Goal: Task Accomplishment & Management: Use online tool/utility

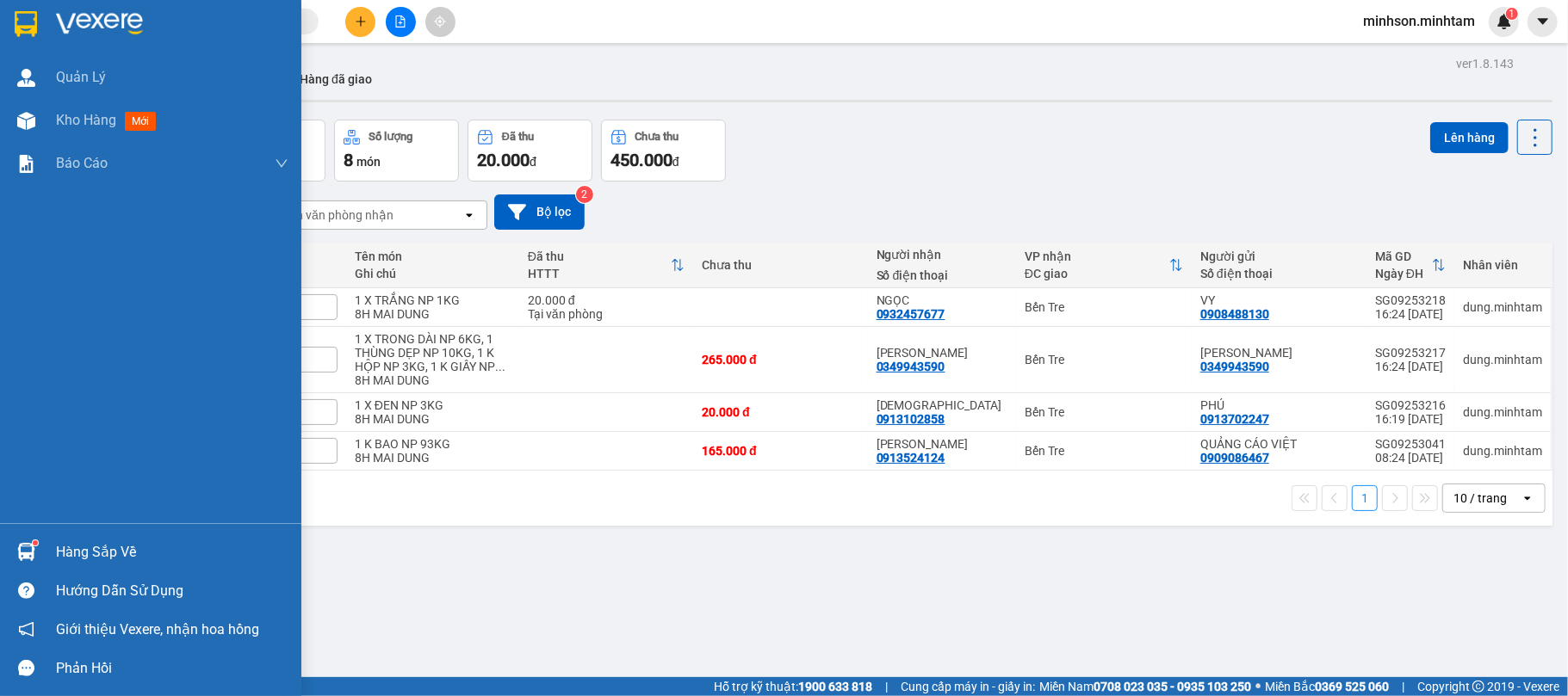
click at [77, 554] on div "Hàng sắp về" at bounding box center [172, 551] width 233 height 26
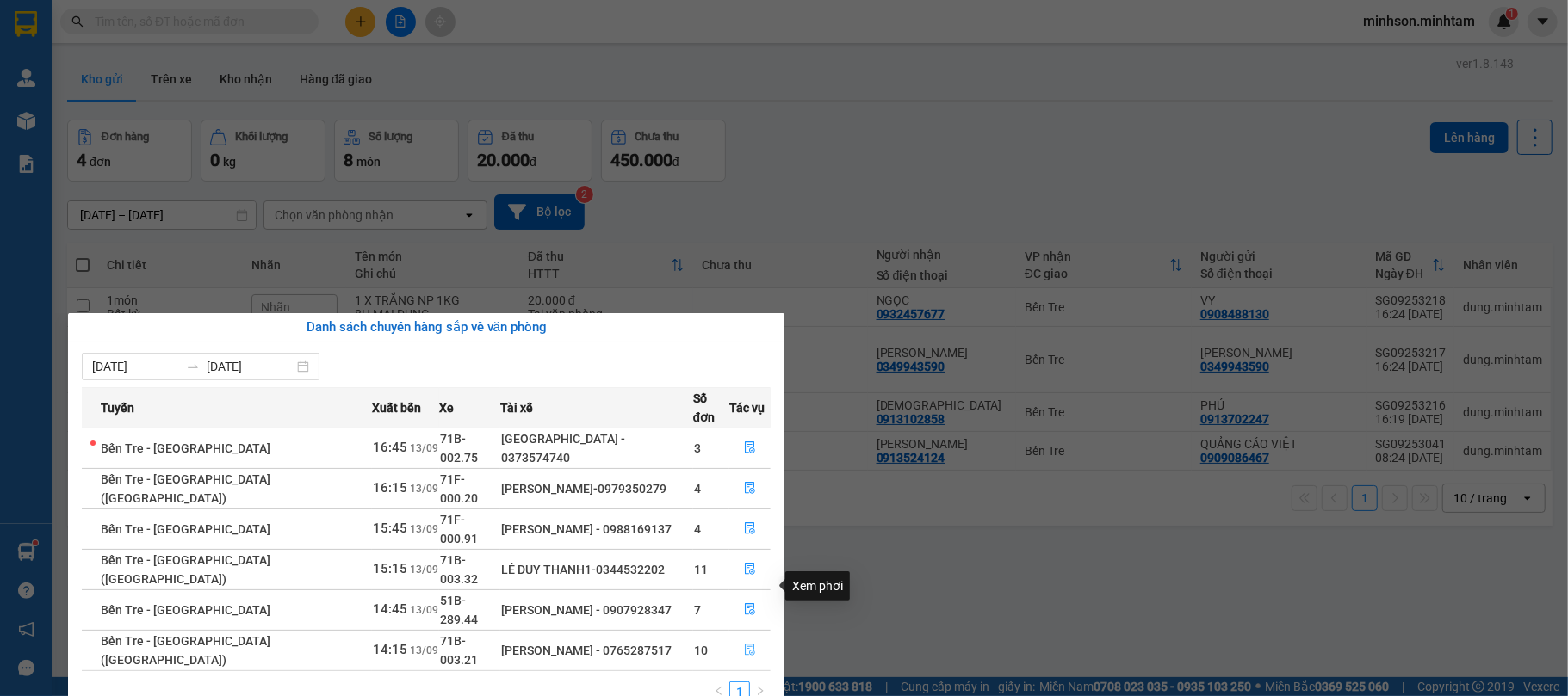
click at [744, 644] on icon "file-done" at bounding box center [749, 650] width 12 height 12
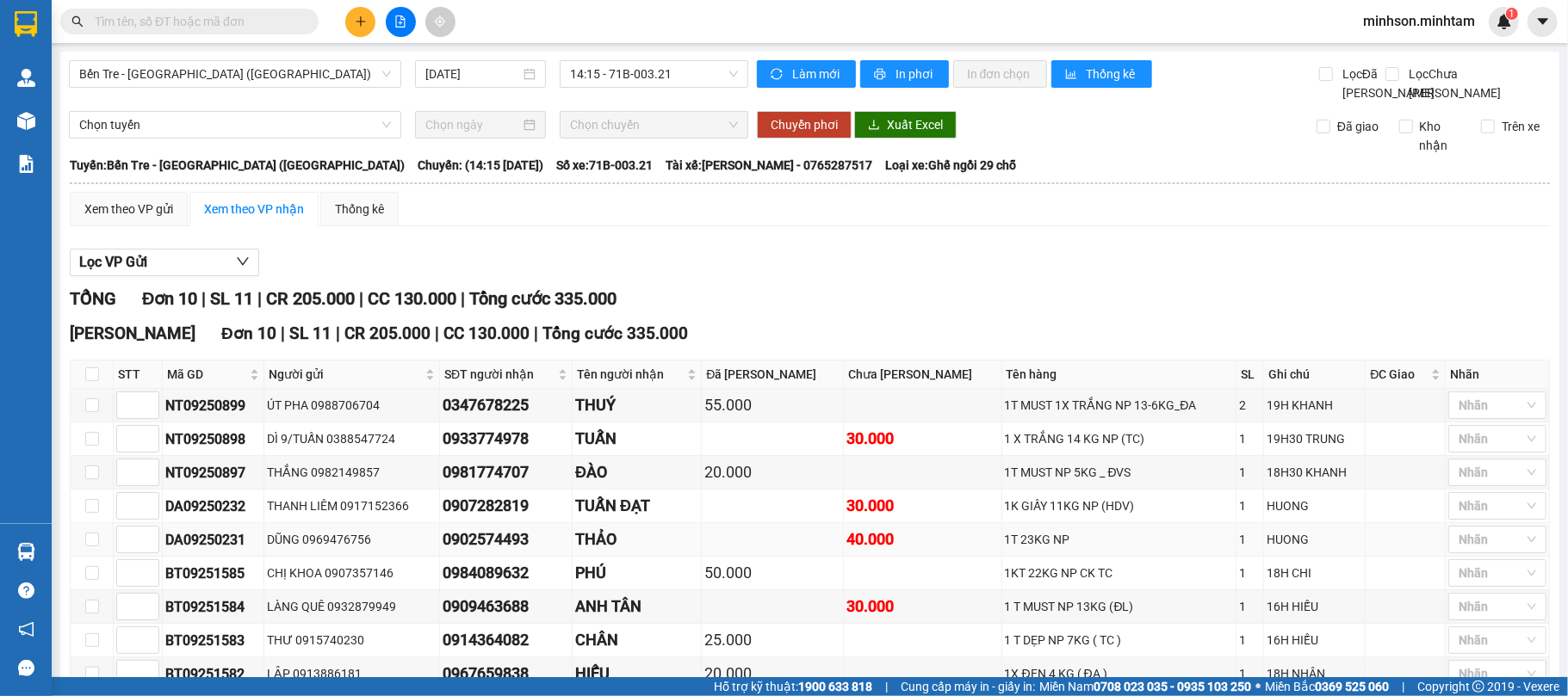
scroll to position [165, 0]
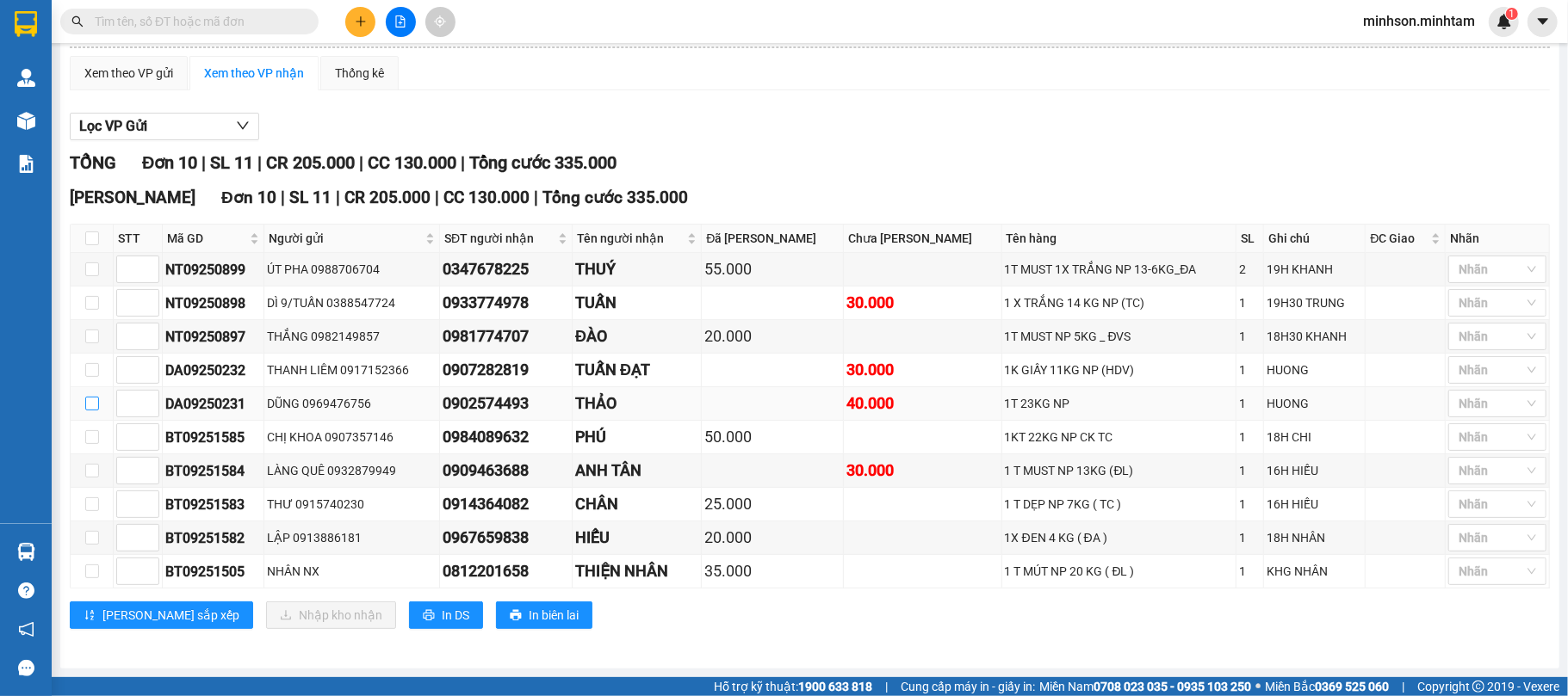
click at [87, 407] on label at bounding box center [92, 404] width 14 height 19
click at [87, 407] on input "checkbox" at bounding box center [92, 403] width 14 height 14
checkbox input "true"
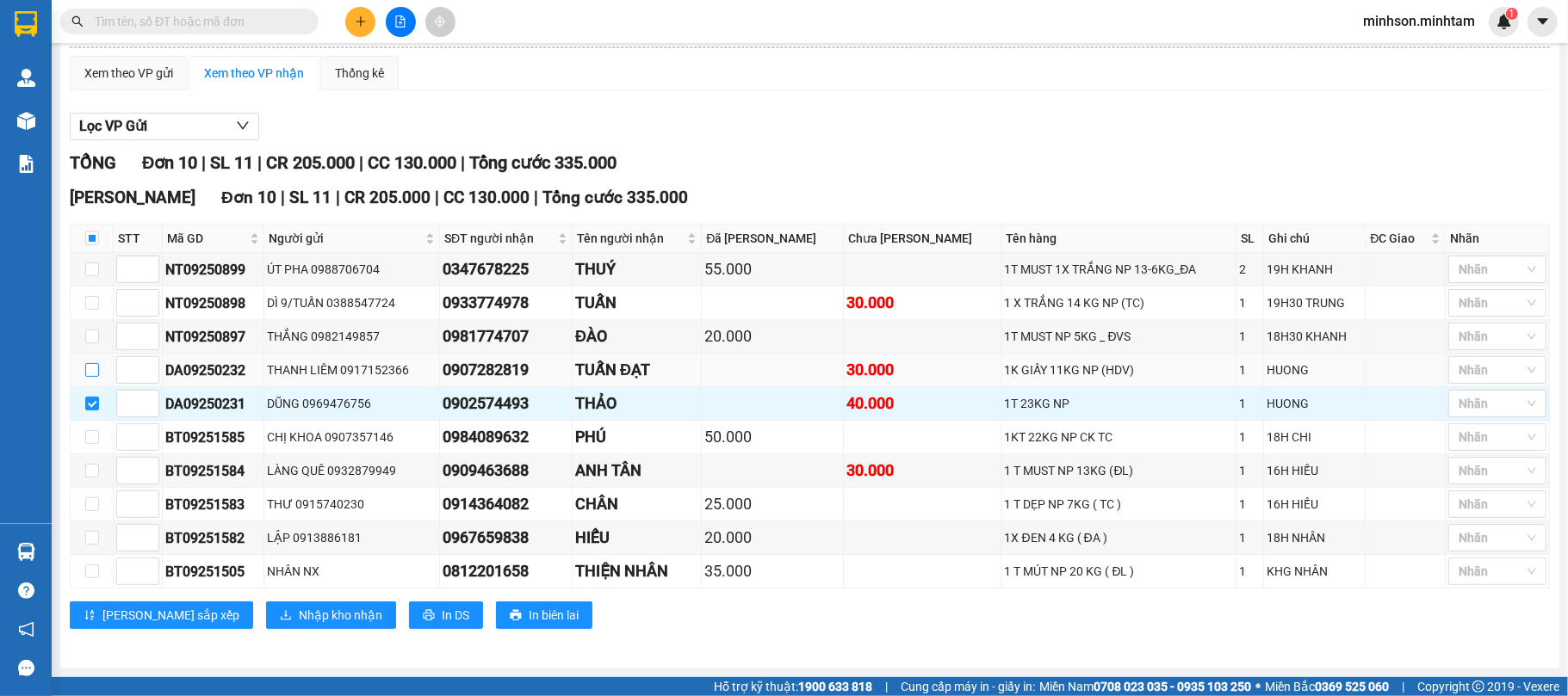
click at [93, 370] on label at bounding box center [92, 370] width 14 height 19
click at [97, 365] on input "checkbox" at bounding box center [92, 370] width 14 height 14
checkbox input "true"
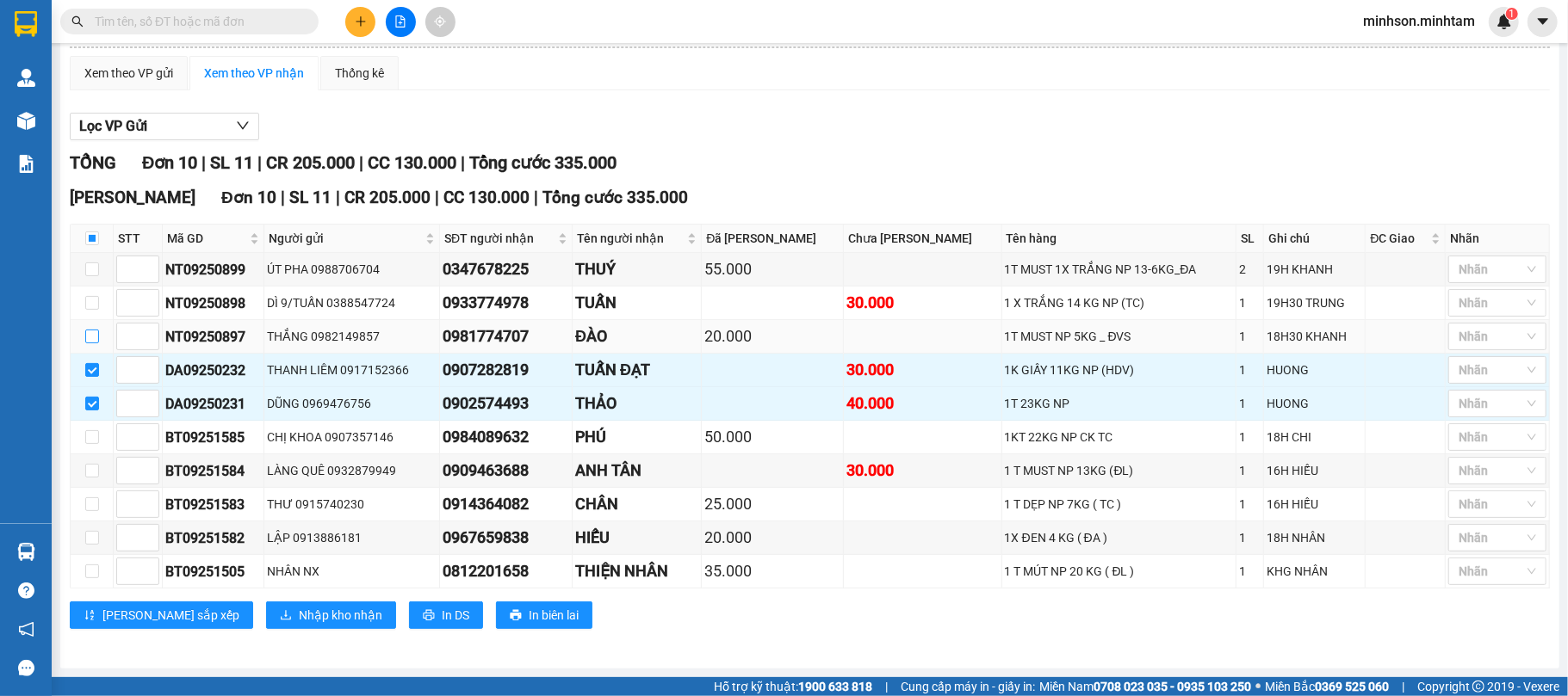
click at [90, 336] on input "checkbox" at bounding box center [92, 336] width 14 height 14
checkbox input "true"
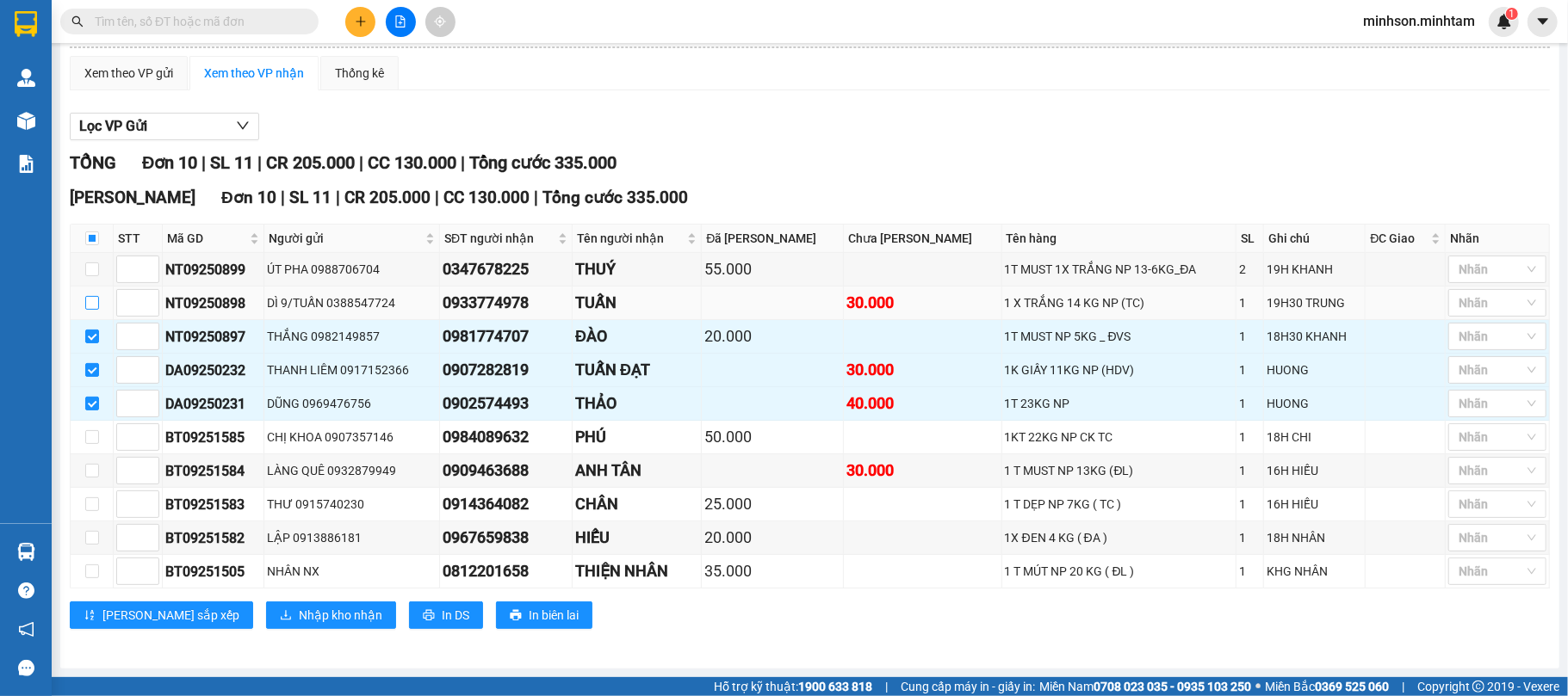
click at [95, 296] on input "checkbox" at bounding box center [92, 303] width 14 height 14
checkbox input "true"
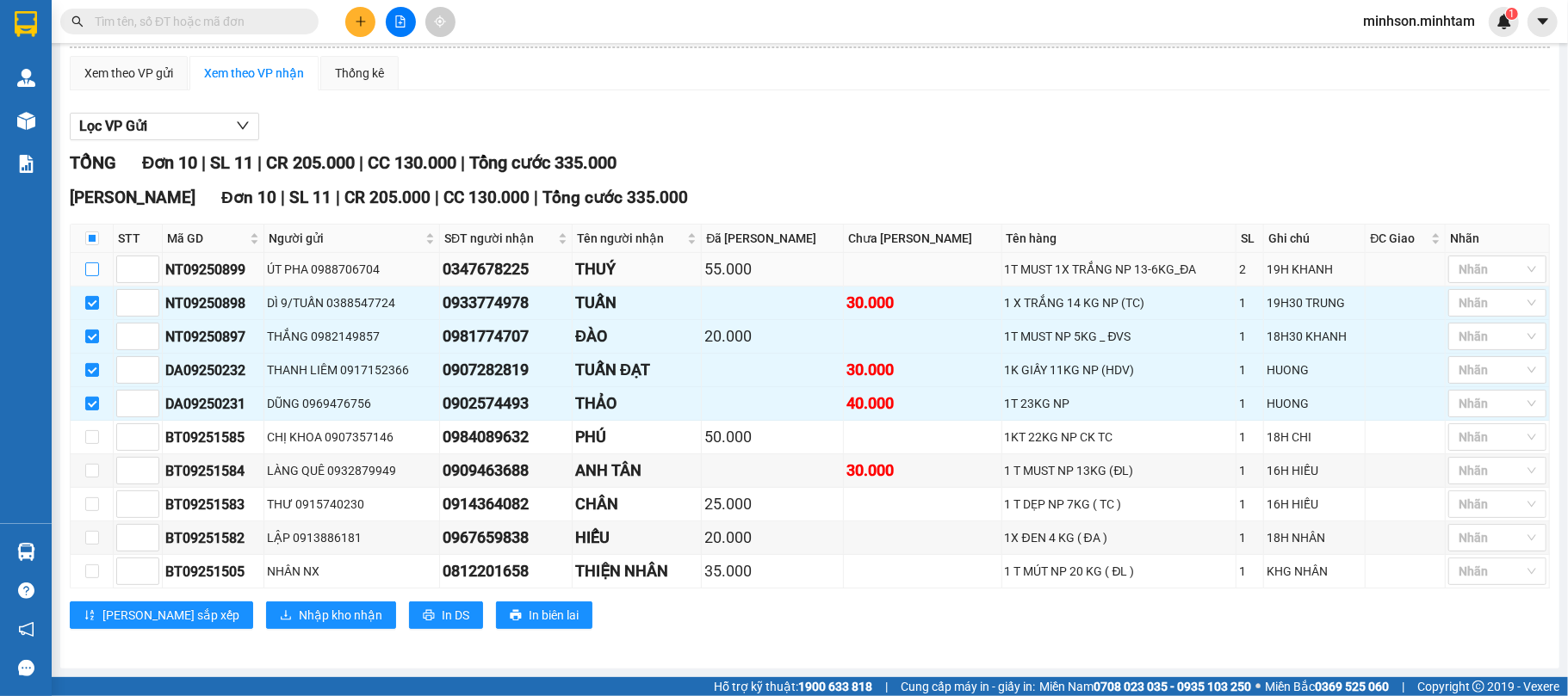
click at [93, 270] on label at bounding box center [92, 270] width 14 height 19
click at [93, 270] on input "checkbox" at bounding box center [92, 269] width 14 height 14
checkbox input "true"
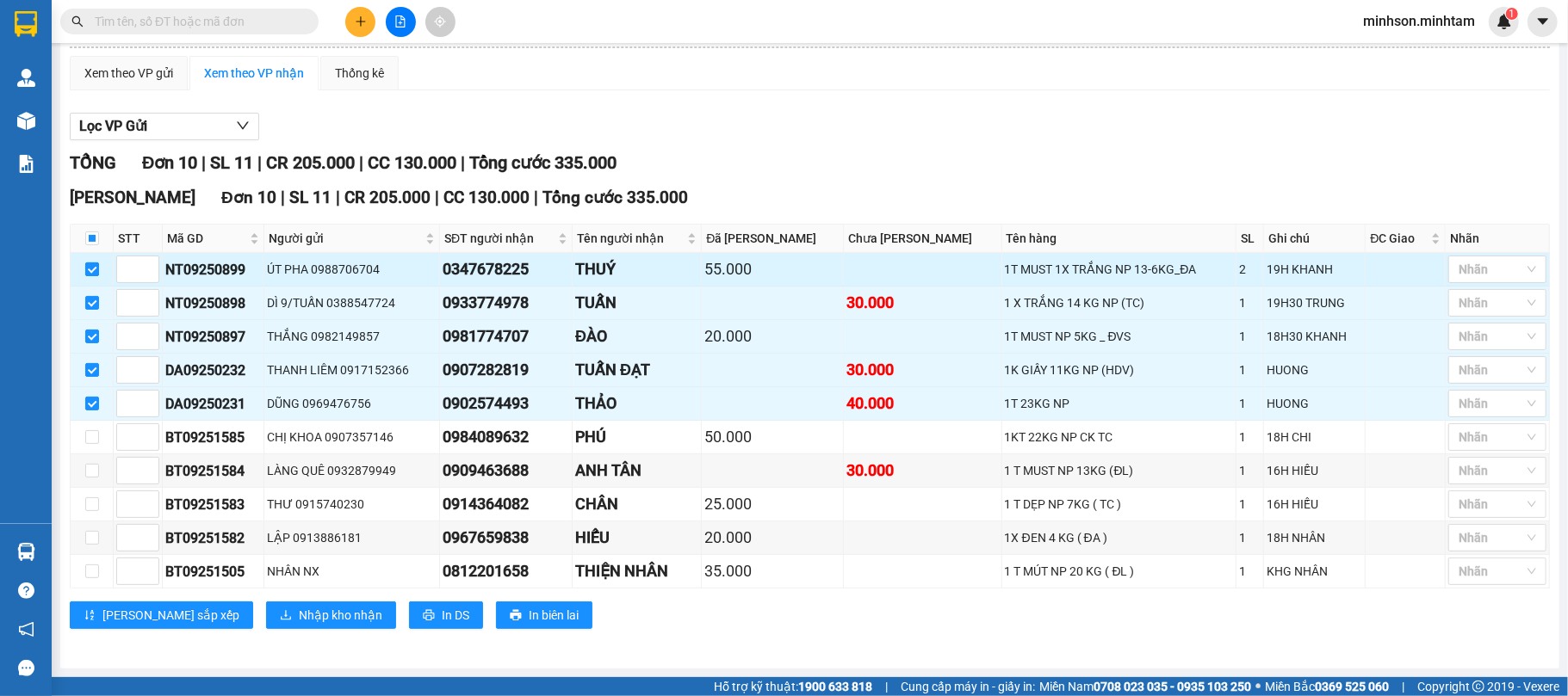
click at [98, 262] on td at bounding box center [92, 269] width 43 height 33
click at [91, 571] on input "checkbox" at bounding box center [92, 571] width 14 height 14
checkbox input "true"
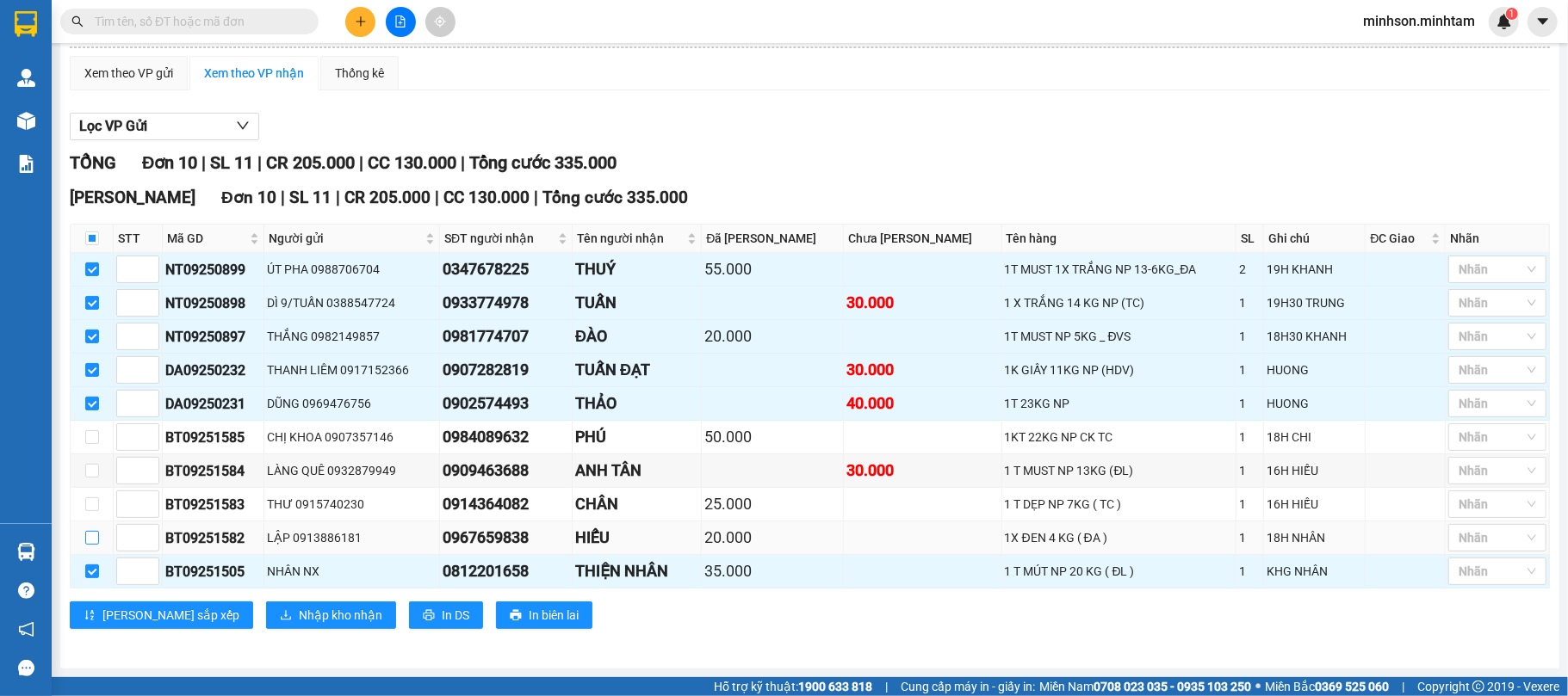
click at [97, 541] on input "checkbox" at bounding box center [92, 537] width 14 height 14
checkbox input "true"
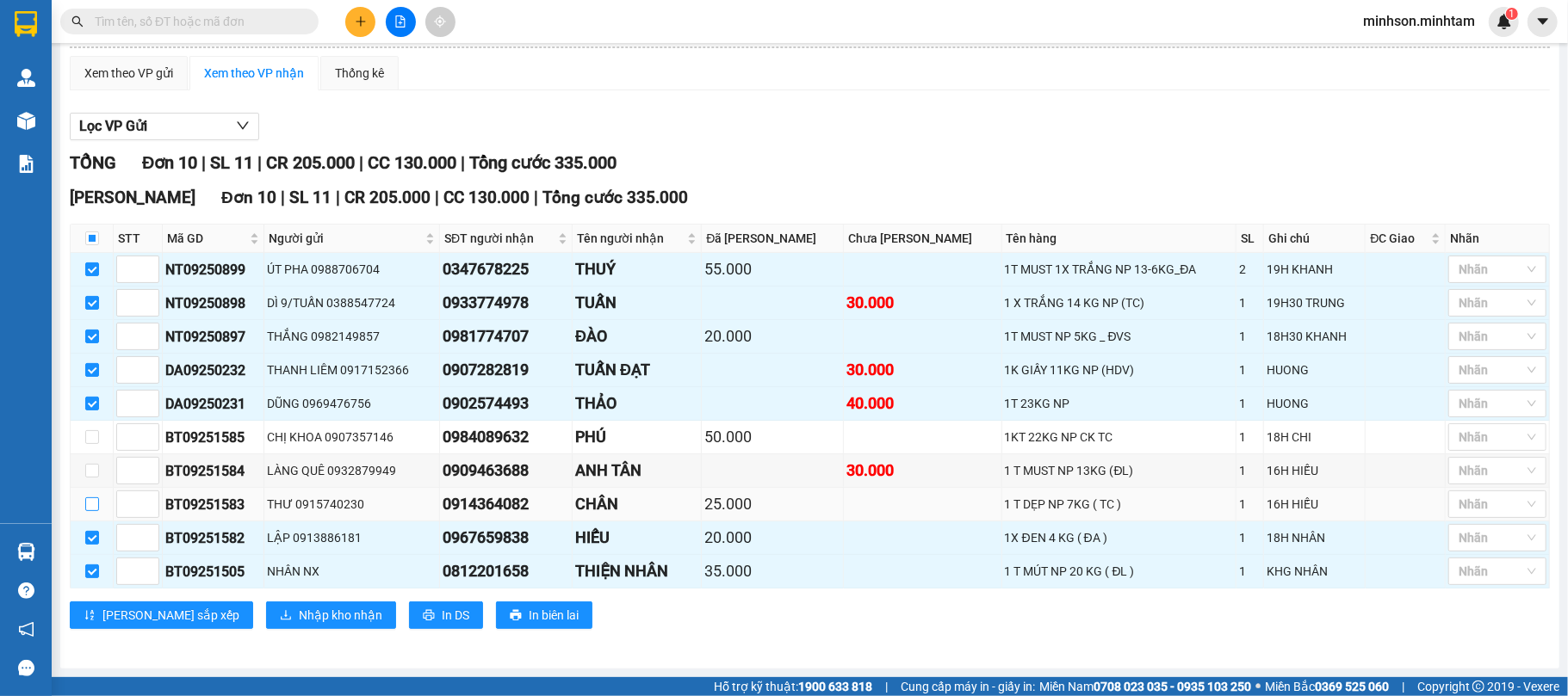
click at [91, 499] on input "checkbox" at bounding box center [92, 504] width 14 height 14
checkbox input "true"
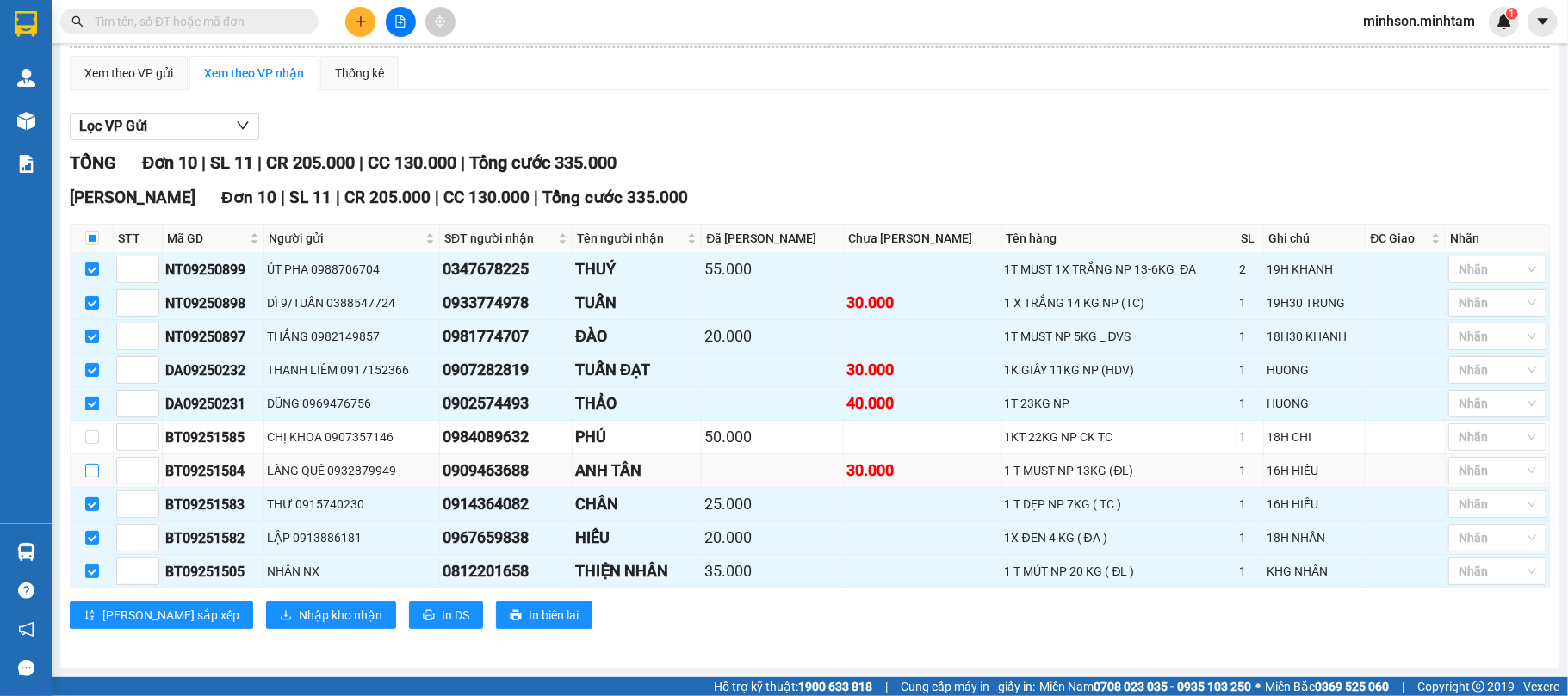
click at [91, 463] on input "checkbox" at bounding box center [92, 470] width 14 height 14
checkbox input "true"
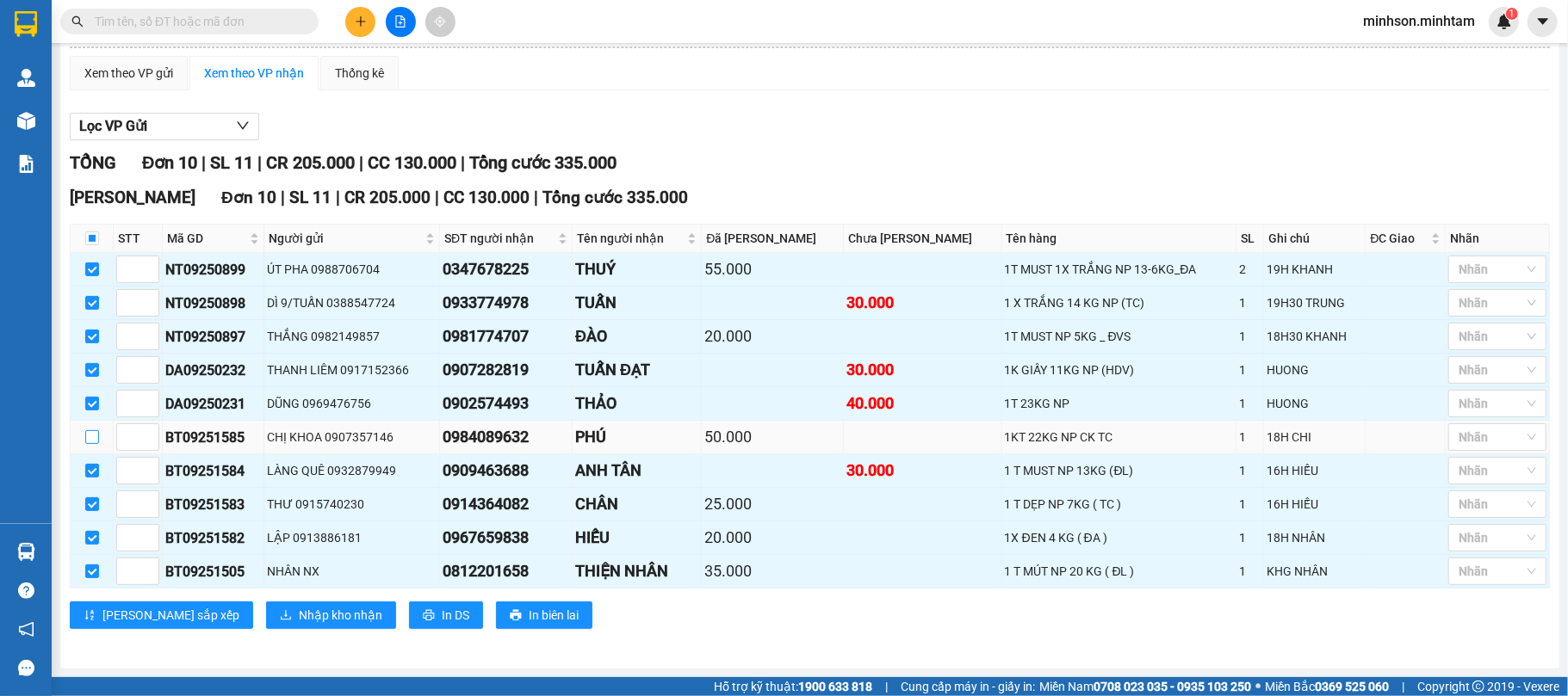
click at [95, 438] on input "checkbox" at bounding box center [92, 437] width 14 height 14
checkbox input "true"
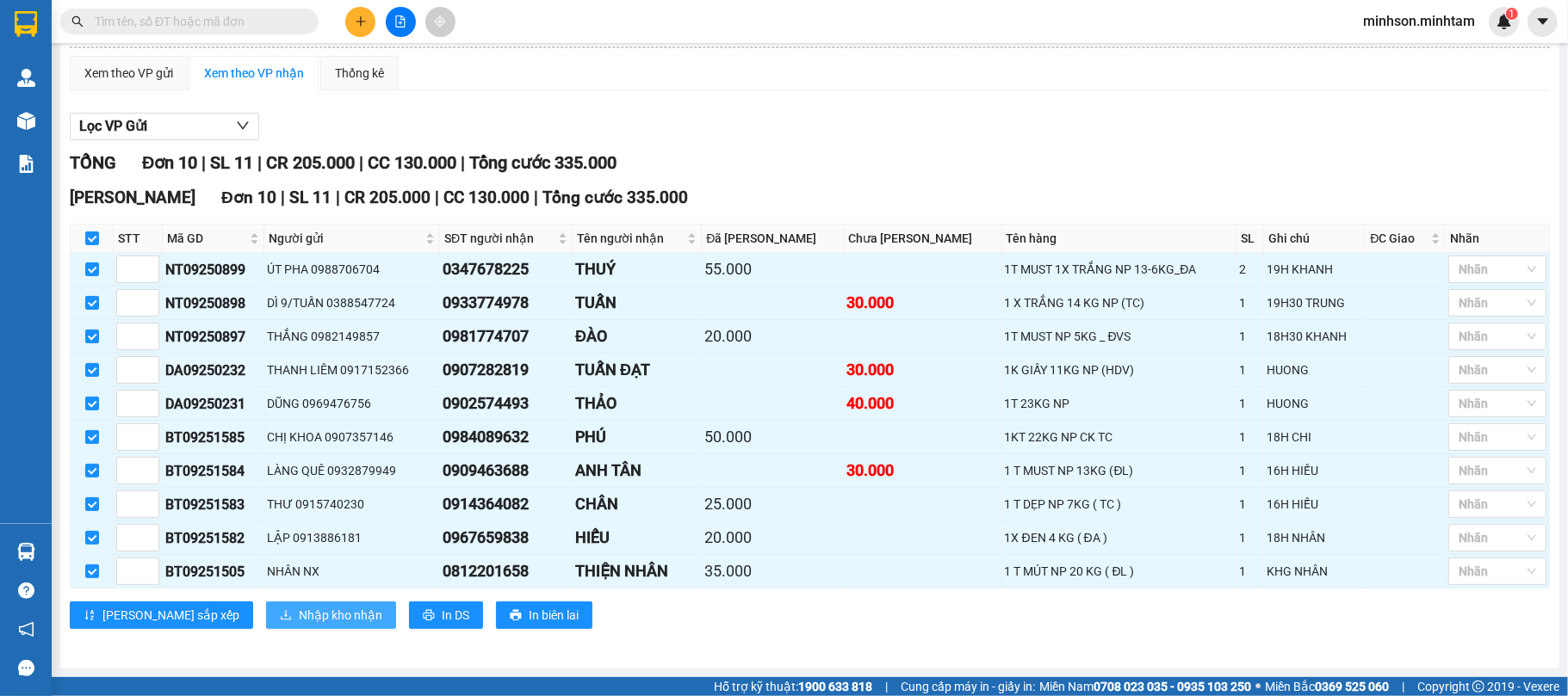
click at [299, 609] on span "Nhập kho nhận" at bounding box center [341, 616] width 83 height 19
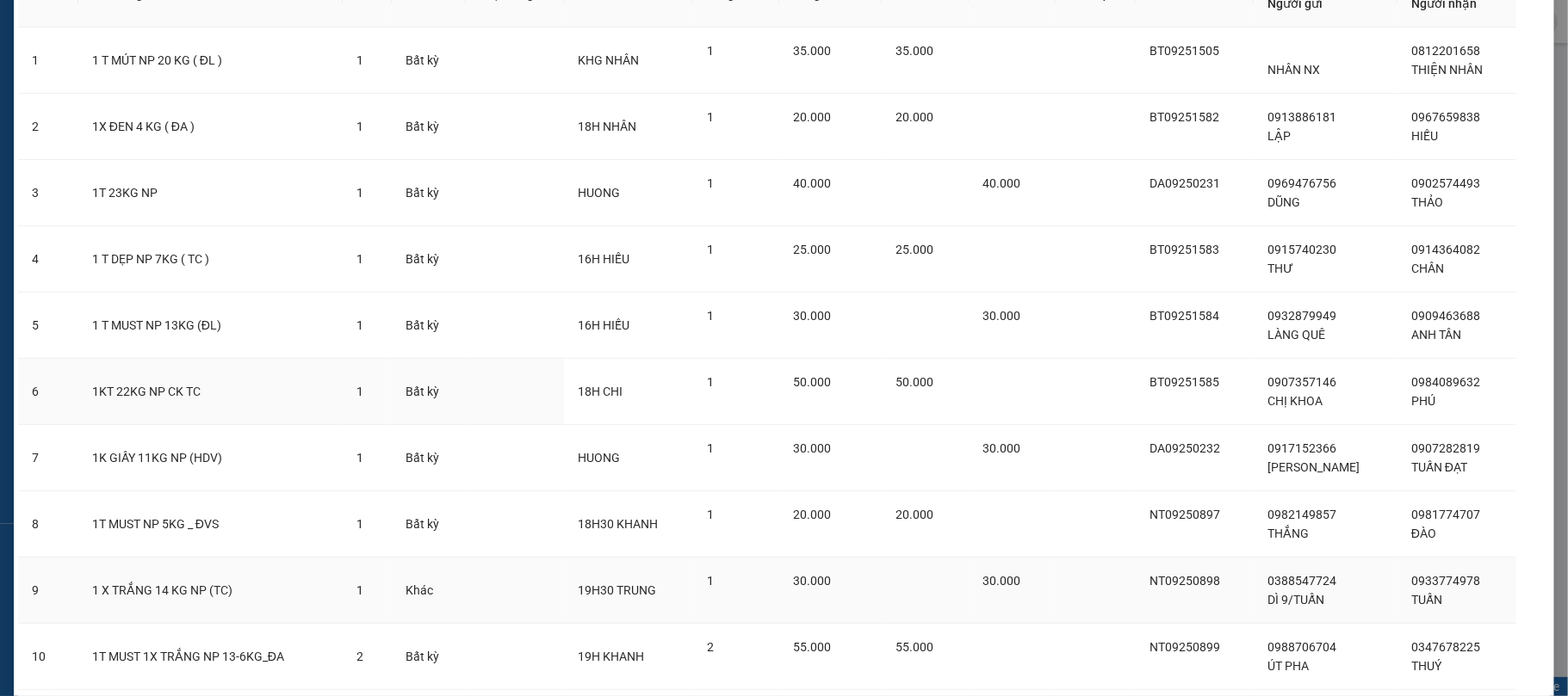
scroll to position [239, 0]
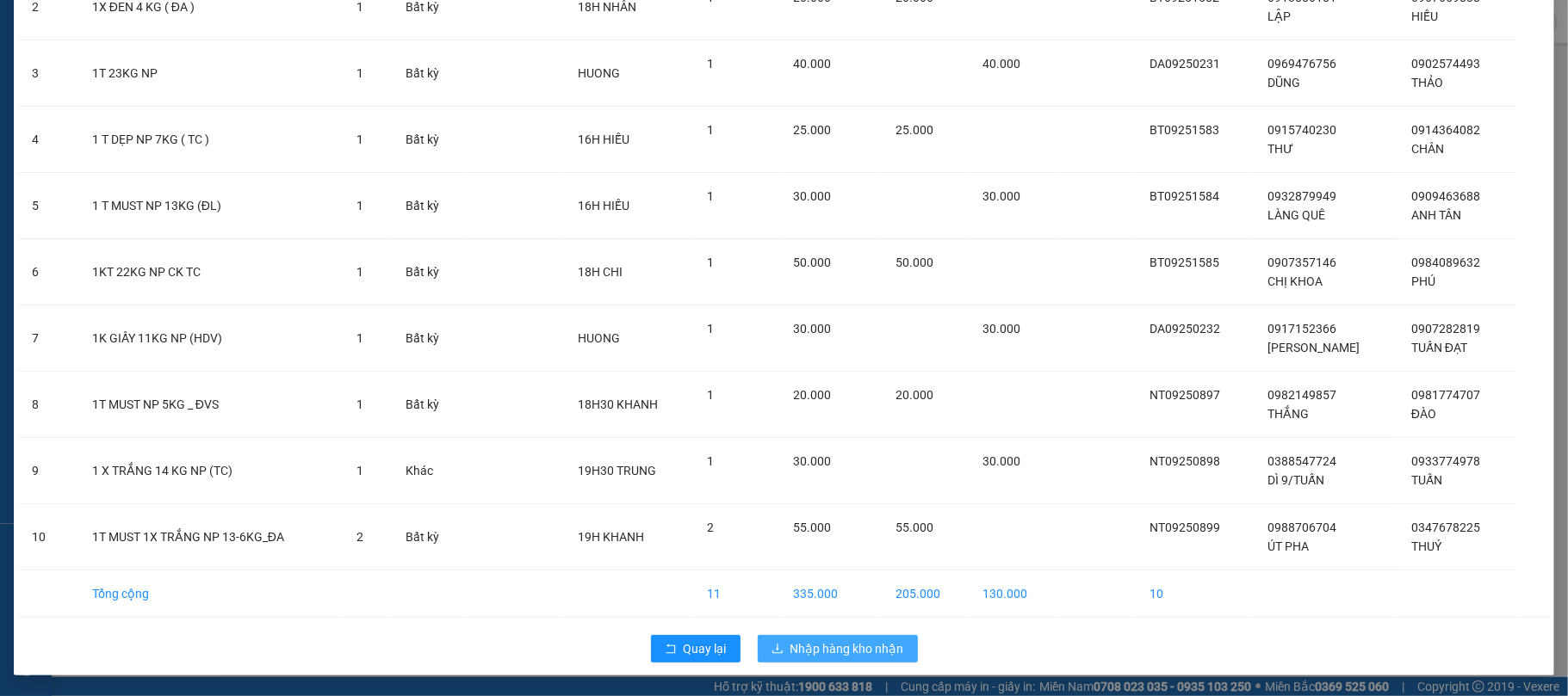
click at [796, 652] on span "Nhập hàng kho nhận" at bounding box center [847, 649] width 114 height 19
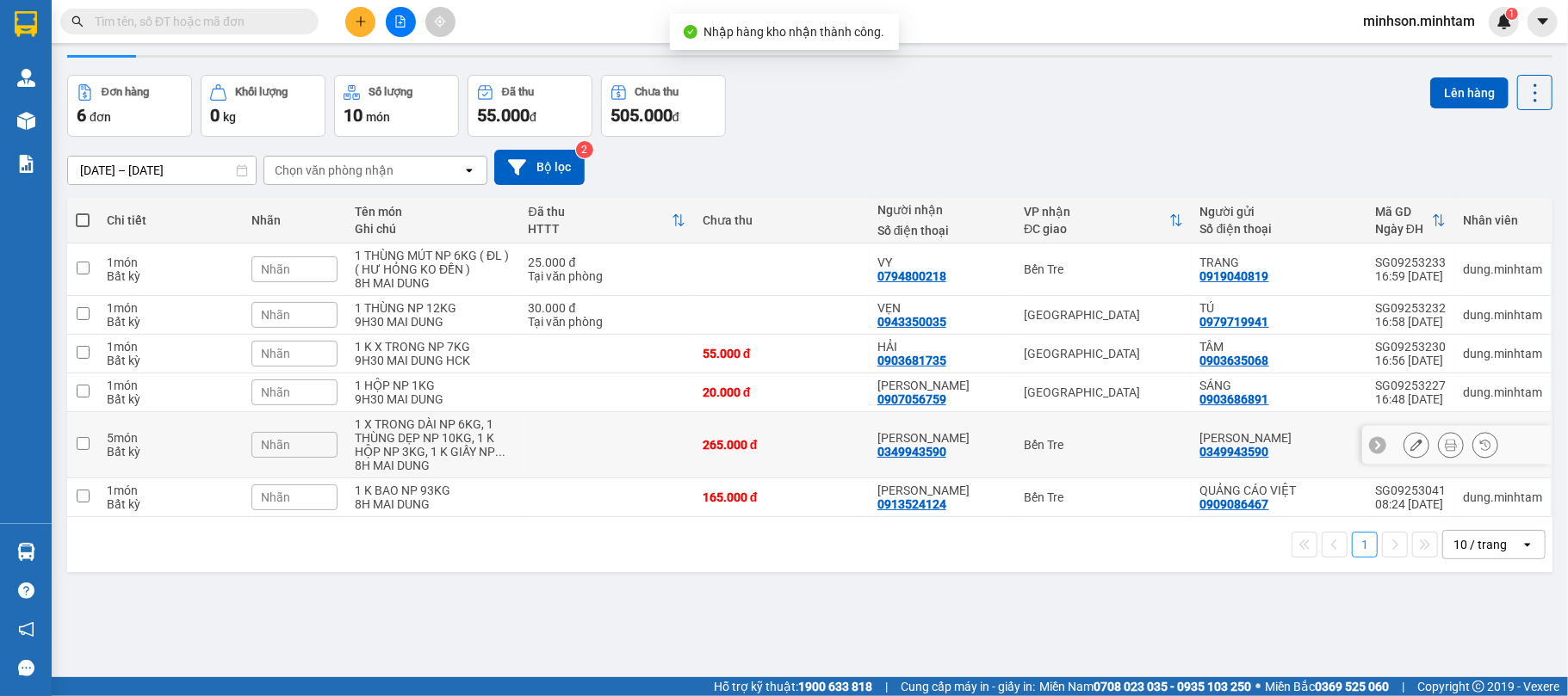
scroll to position [79, 0]
